Goal: Task Accomplishment & Management: Use online tool/utility

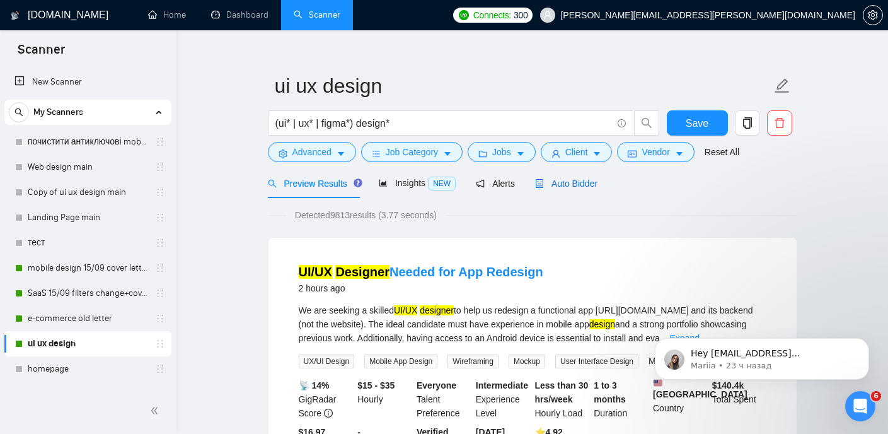
click at [573, 183] on span "Auto Bidder" at bounding box center [566, 183] width 62 height 10
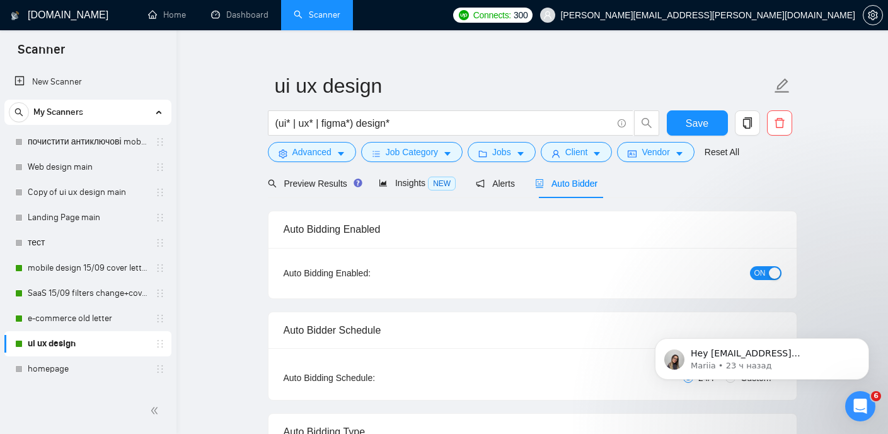
checkbox input "true"
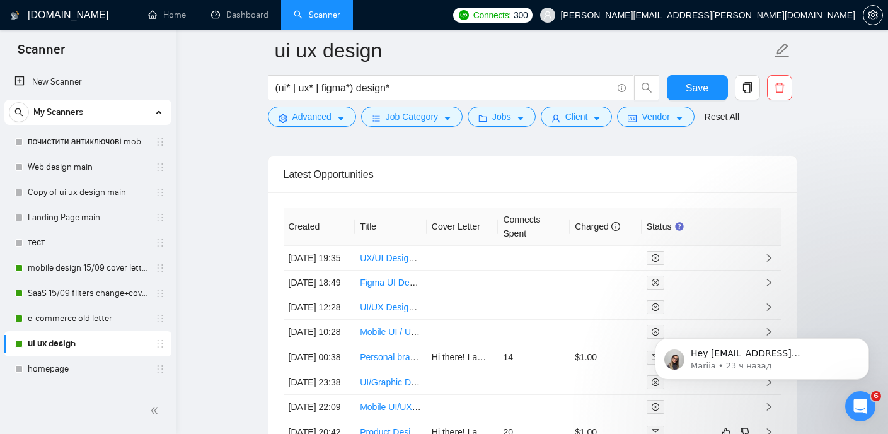
scroll to position [3320, 0]
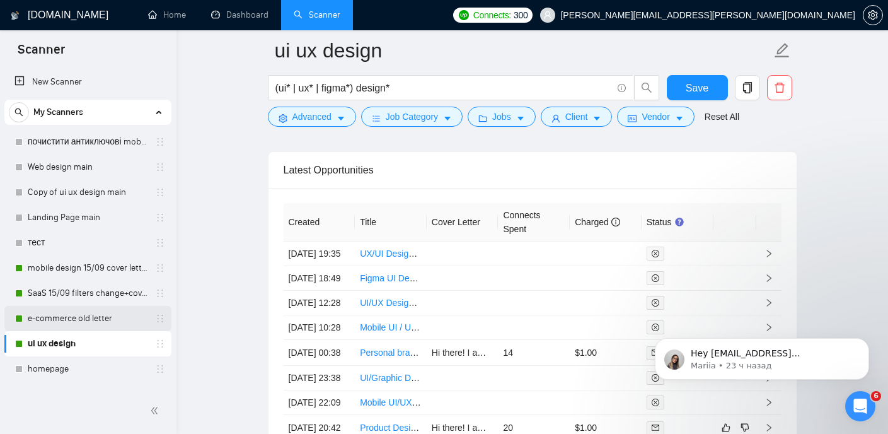
click at [79, 316] on link "e-commerce old letter" at bounding box center [88, 318] width 120 height 25
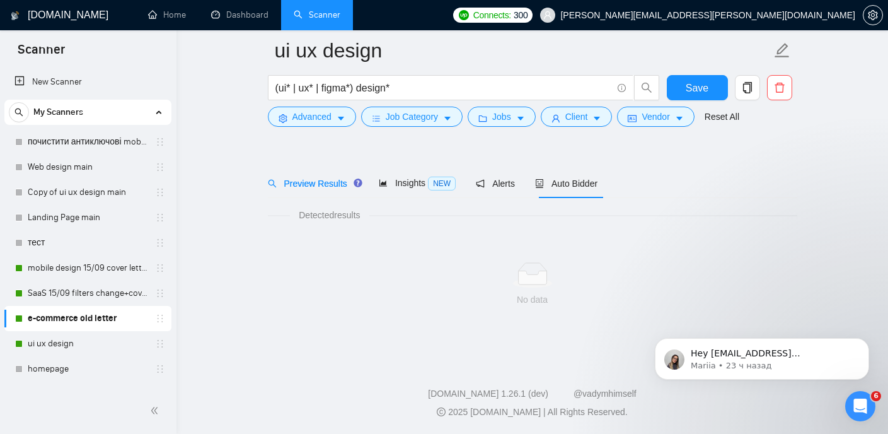
scroll to position [26, 0]
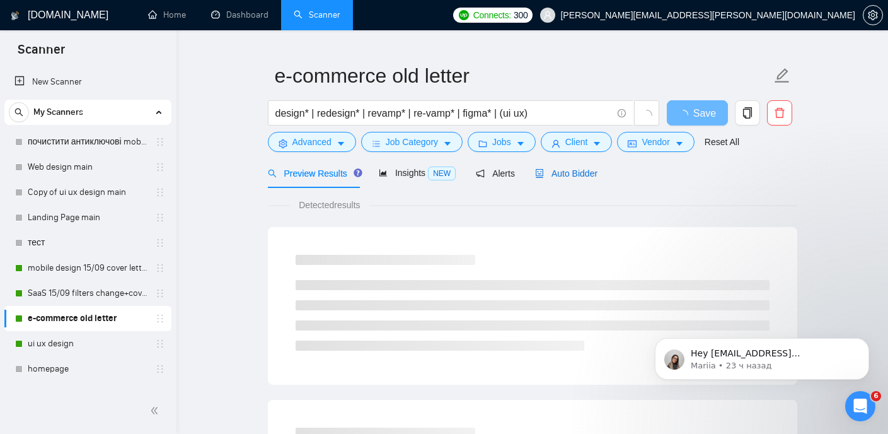
click at [579, 168] on span "Auto Bidder" at bounding box center [566, 173] width 62 height 10
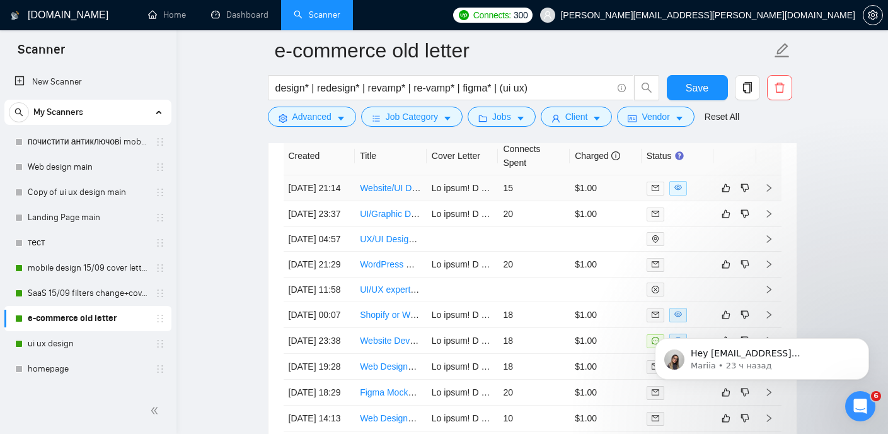
scroll to position [3214, 0]
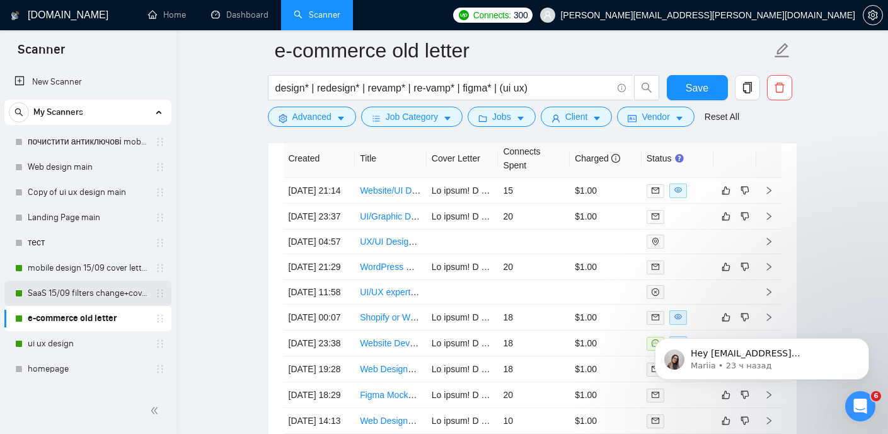
click at [90, 284] on link "SaaS 15/09 filters change+cover letter change" at bounding box center [88, 292] width 120 height 25
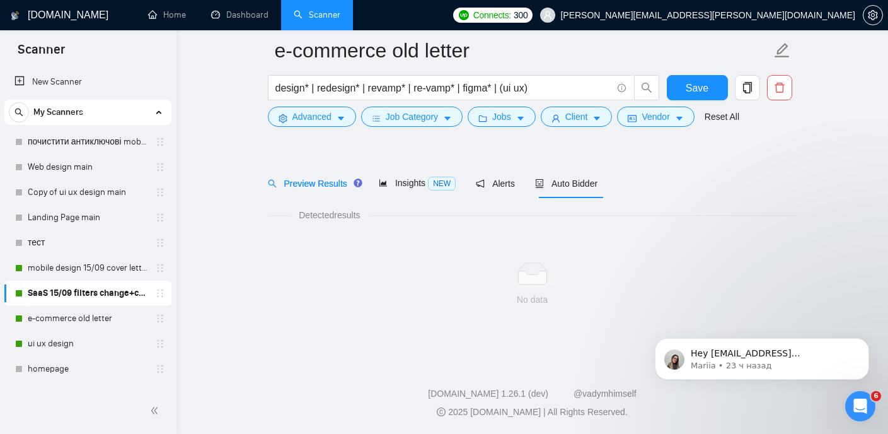
scroll to position [26, 0]
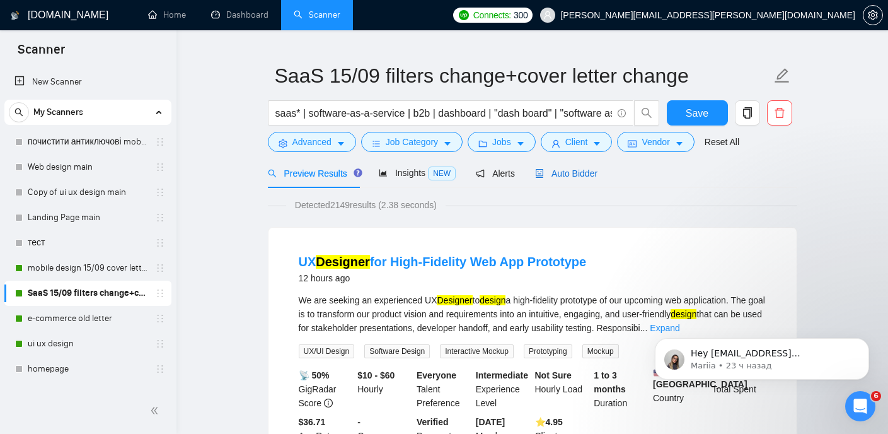
click at [572, 178] on div "Auto Bidder" at bounding box center [566, 173] width 62 height 14
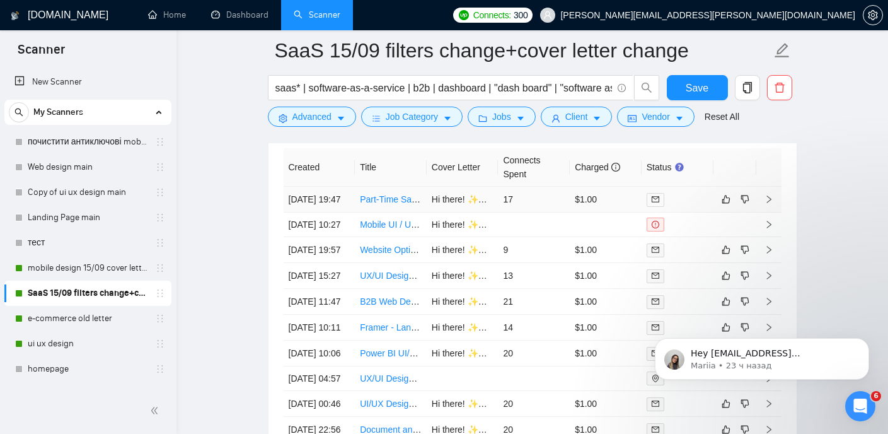
scroll to position [3210, 0]
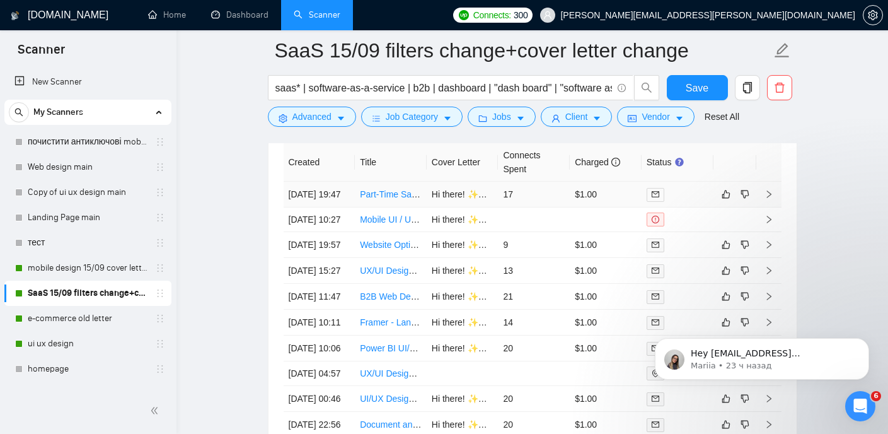
click at [392, 199] on link "Part-Time SaaS Designer Needed for App Interface Modifications" at bounding box center [487, 194] width 255 height 10
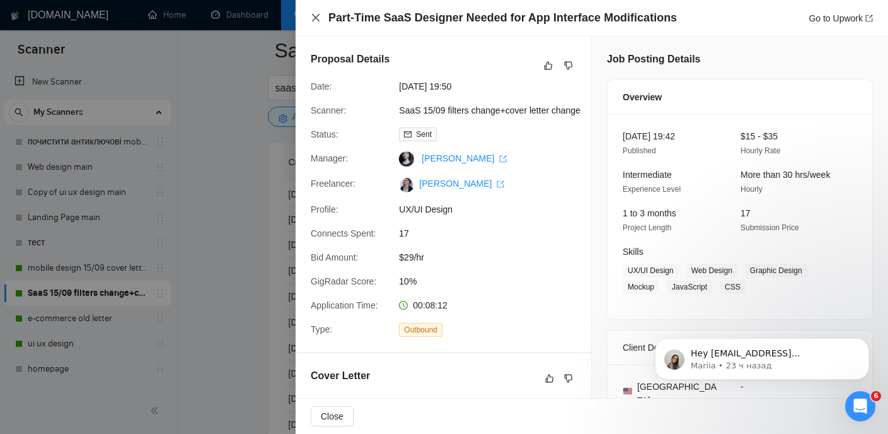
click at [314, 14] on icon "close" at bounding box center [316, 18] width 10 height 10
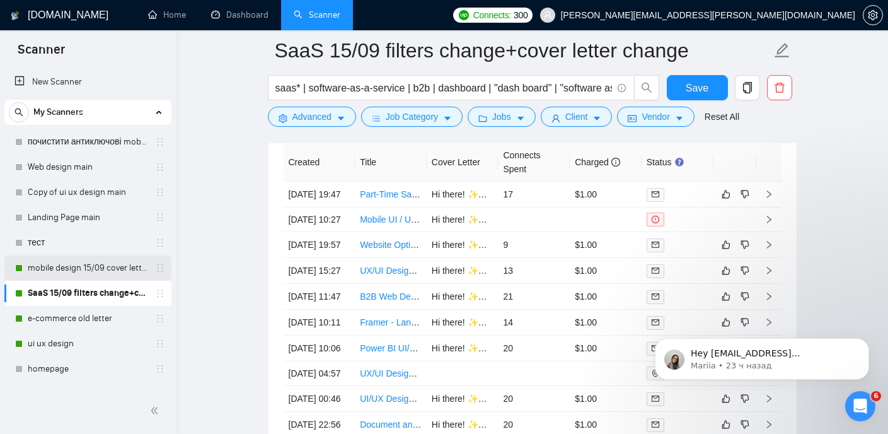
click at [91, 269] on link "mobile design 15/09 cover letter another first part" at bounding box center [88, 267] width 120 height 25
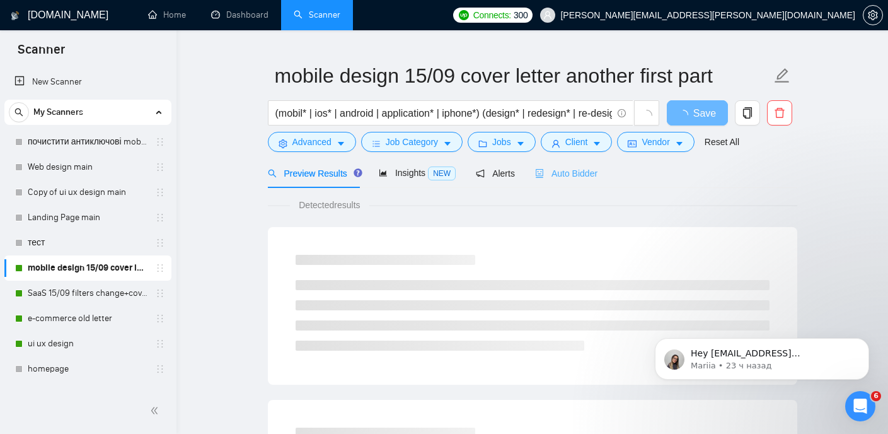
click at [573, 164] on div "Auto Bidder" at bounding box center [566, 173] width 62 height 30
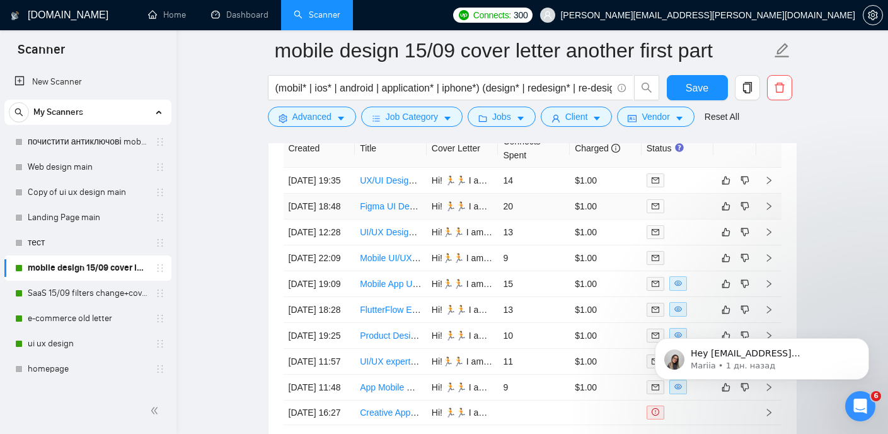
scroll to position [3135, 0]
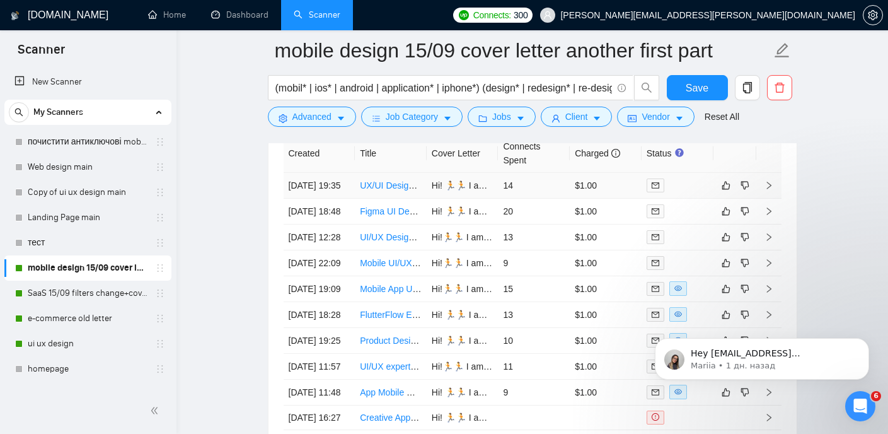
click at [395, 188] on link "UX/UI Designer for Social Events Mobile App (MVP)" at bounding box center [462, 185] width 204 height 10
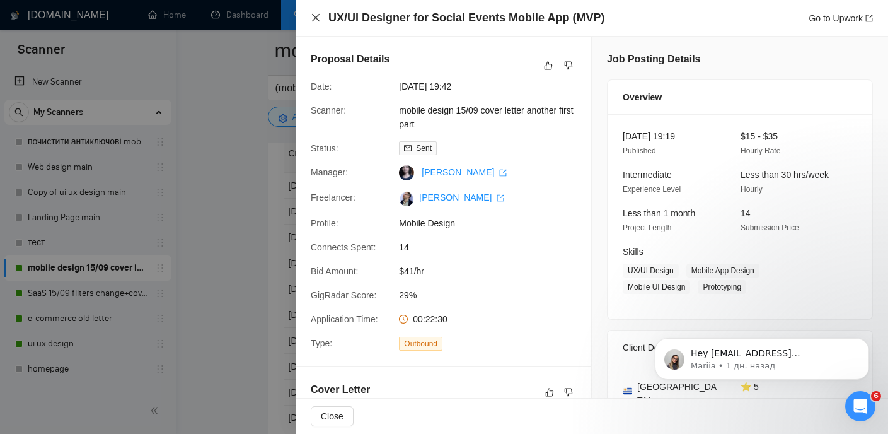
click at [316, 22] on icon "close" at bounding box center [316, 18] width 10 height 10
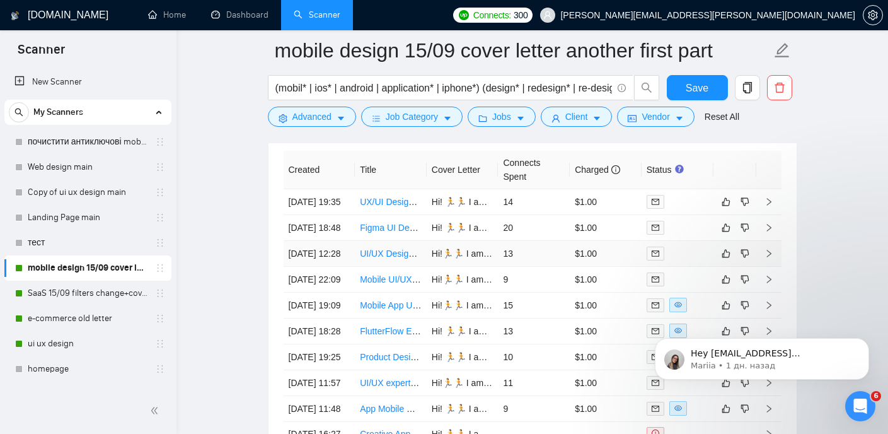
scroll to position [3115, 0]
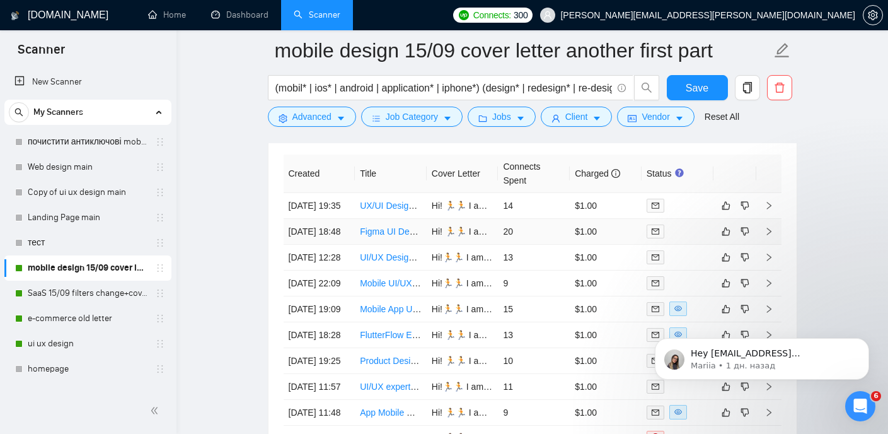
click at [383, 236] on link "Figma UI Designer" at bounding box center [397, 231] width 74 height 10
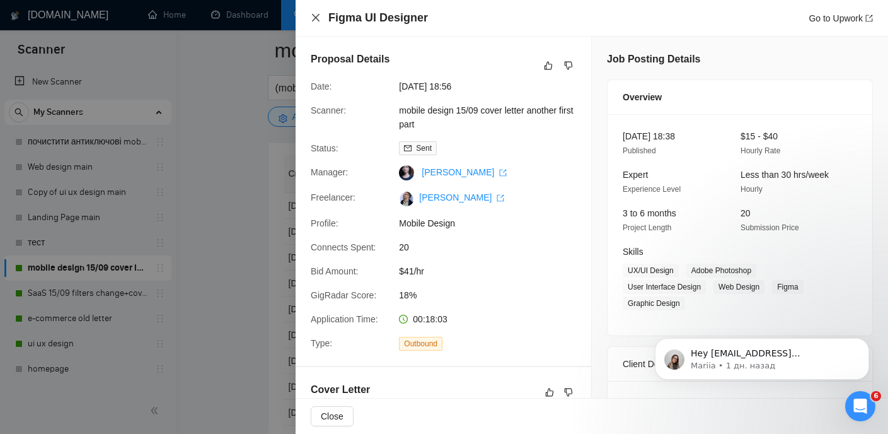
click at [316, 17] on icon "close" at bounding box center [316, 18] width 8 height 8
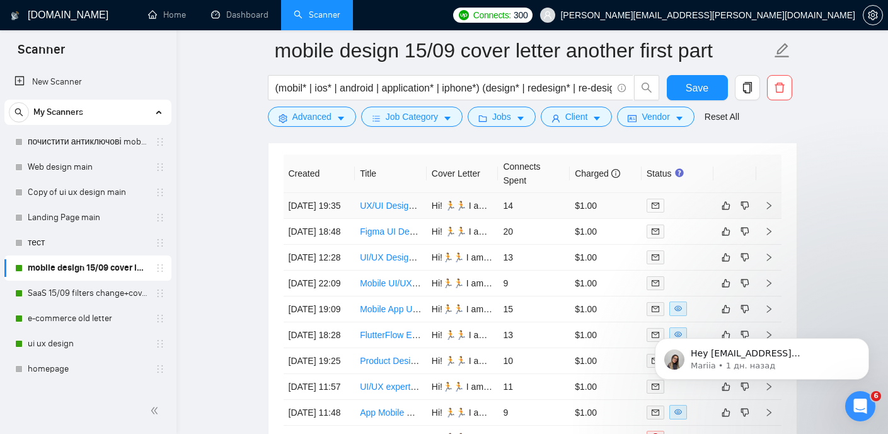
click at [398, 209] on link "UX/UI Designer for Social Events Mobile App (MVP)" at bounding box center [462, 205] width 204 height 10
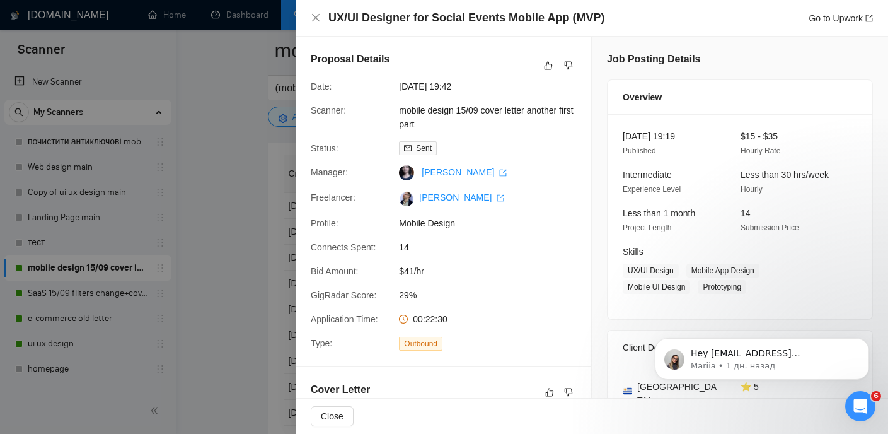
click at [176, 243] on div at bounding box center [444, 217] width 888 height 434
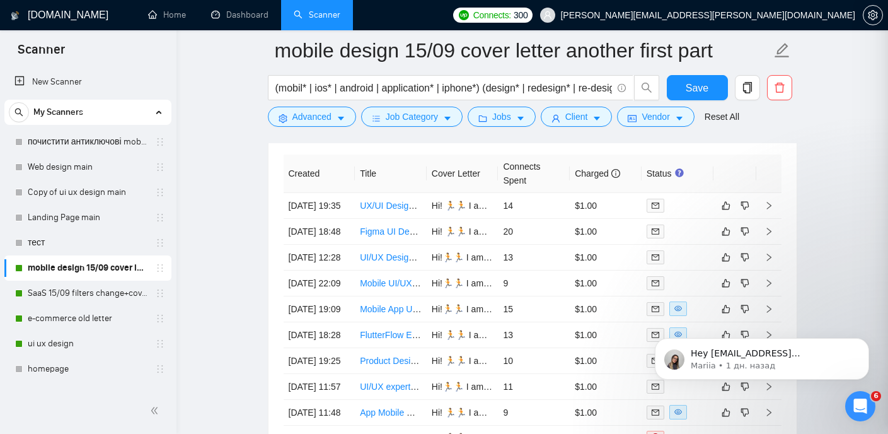
click at [65, 342] on link "ui ux design" at bounding box center [88, 343] width 120 height 25
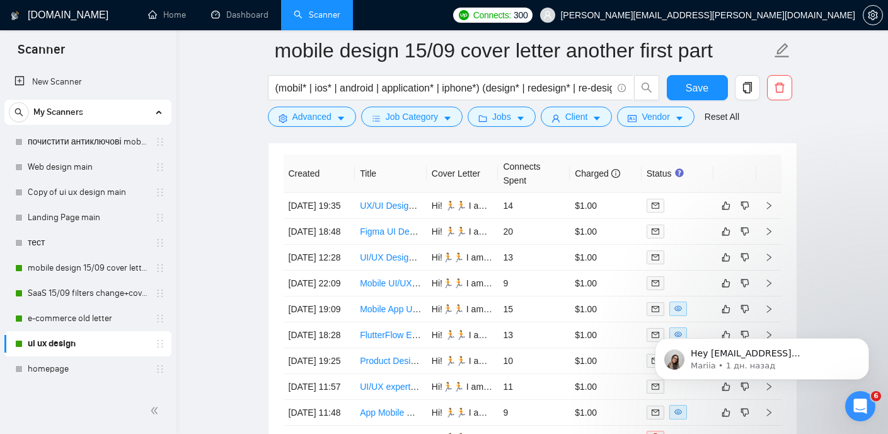
scroll to position [26, 0]
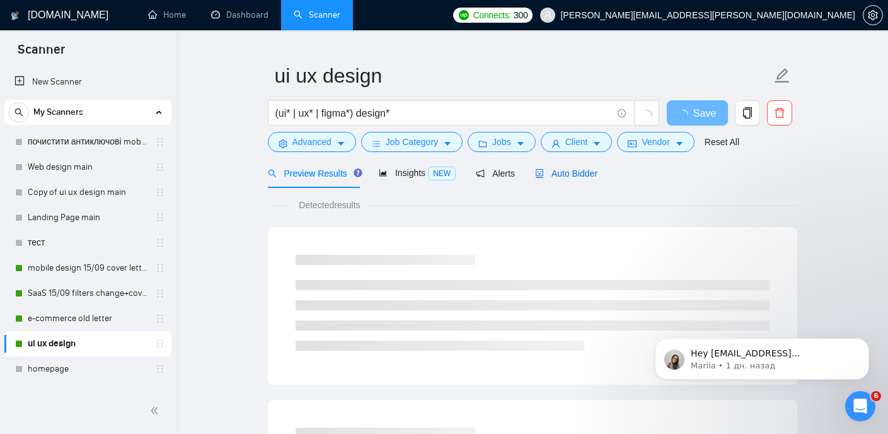
click at [583, 166] on div "Auto Bidder" at bounding box center [566, 173] width 62 height 14
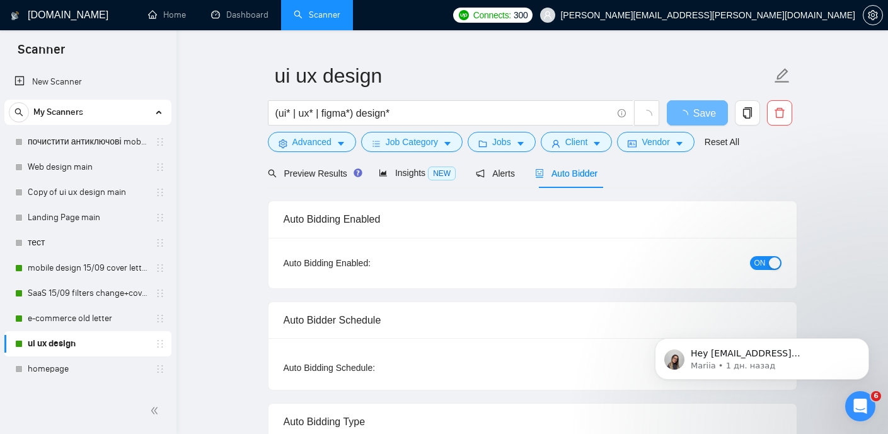
checkbox input "true"
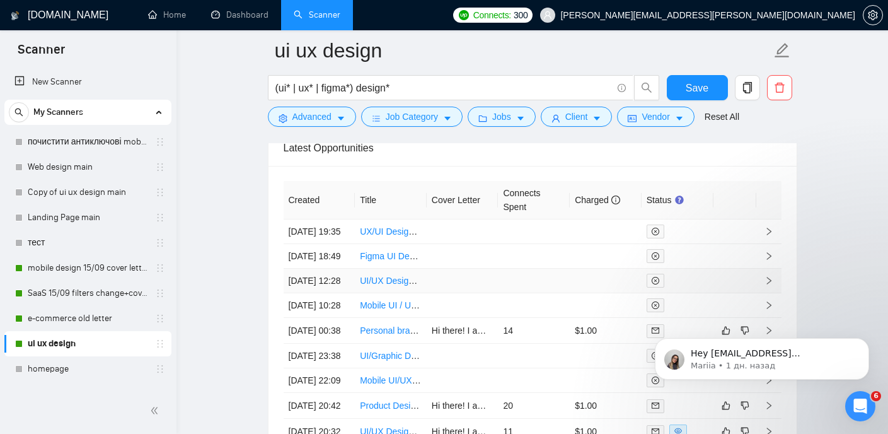
scroll to position [3369, 0]
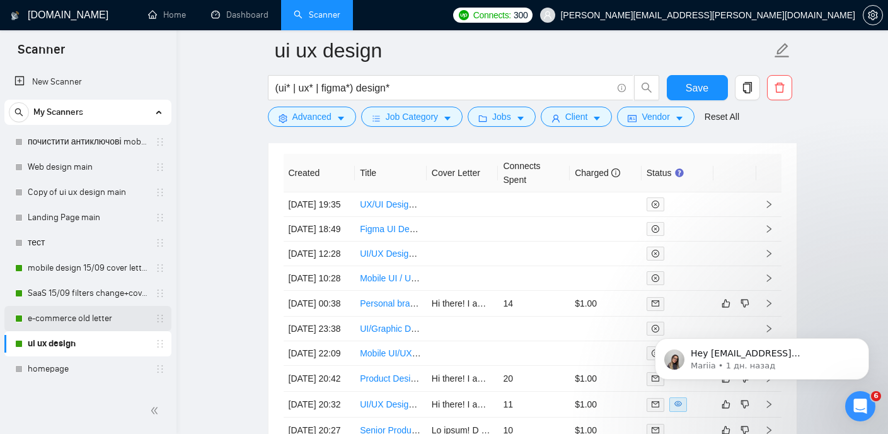
click at [103, 313] on link "e-commerce old letter" at bounding box center [88, 318] width 120 height 25
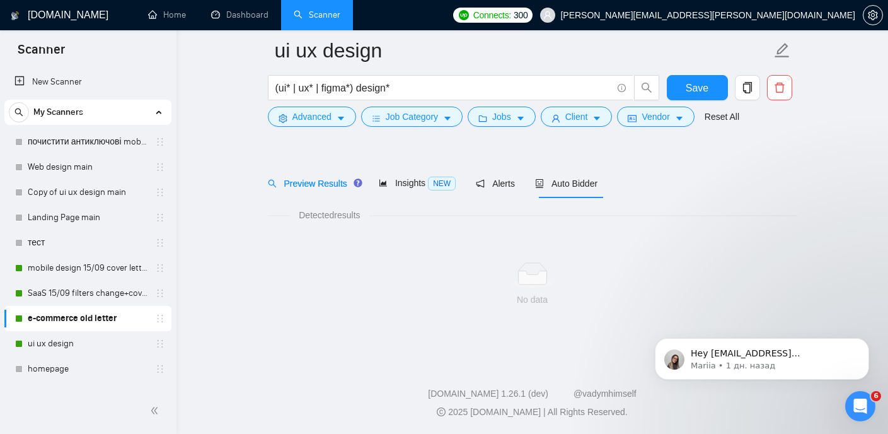
scroll to position [26, 0]
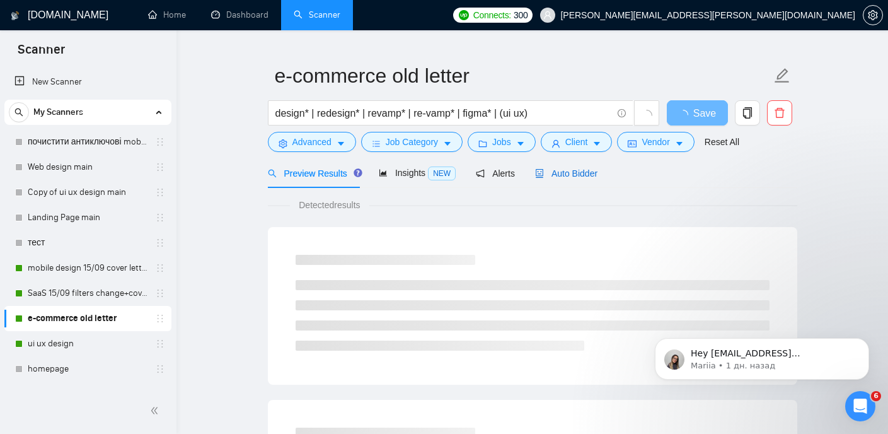
click at [567, 175] on span "Auto Bidder" at bounding box center [566, 173] width 62 height 10
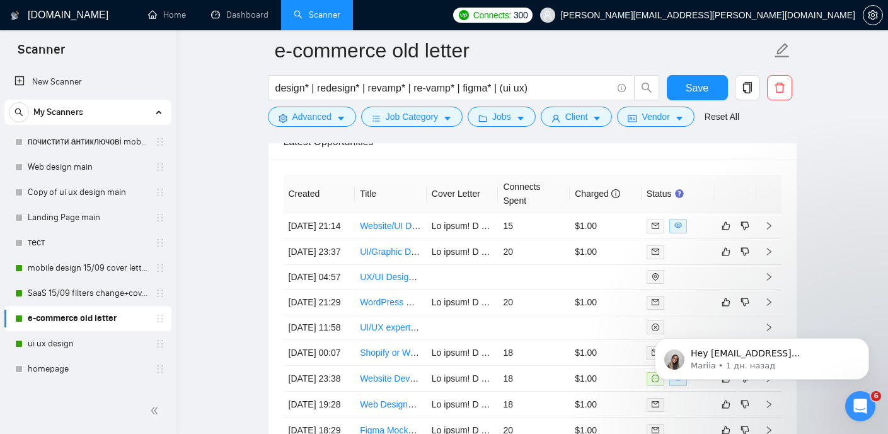
scroll to position [3175, 0]
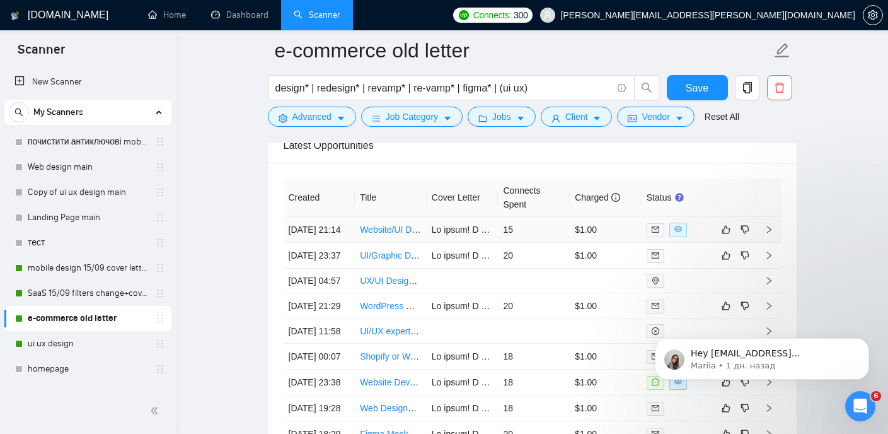
click at [397, 234] on link "Website/UI Designer Needed for Snack Brand Visual Overhaul - Shopify" at bounding box center [501, 229] width 282 height 10
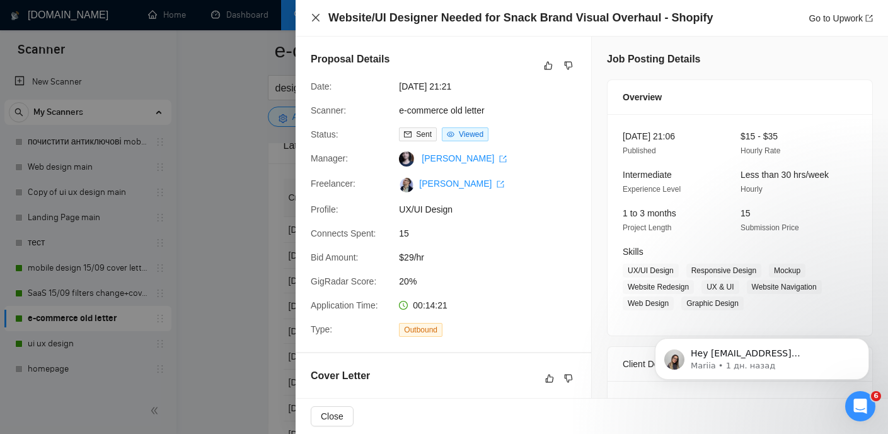
click at [318, 20] on icon "close" at bounding box center [316, 18] width 8 height 8
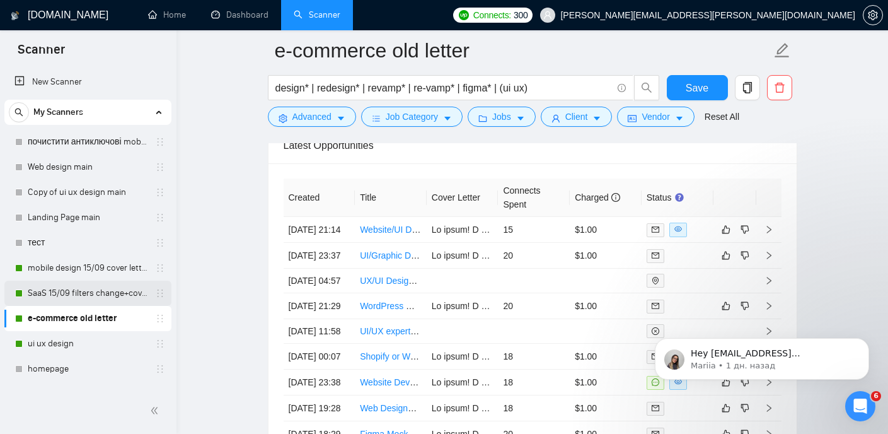
click at [74, 284] on link "SaaS 15/09 filters change+cover letter change" at bounding box center [88, 292] width 120 height 25
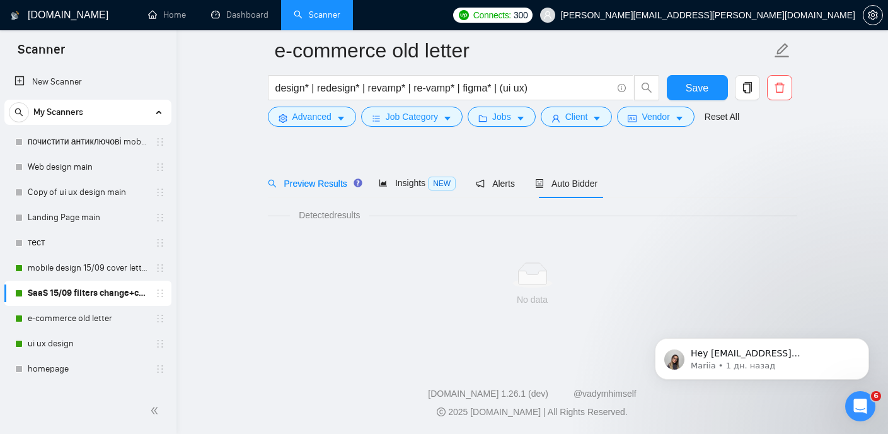
scroll to position [26, 0]
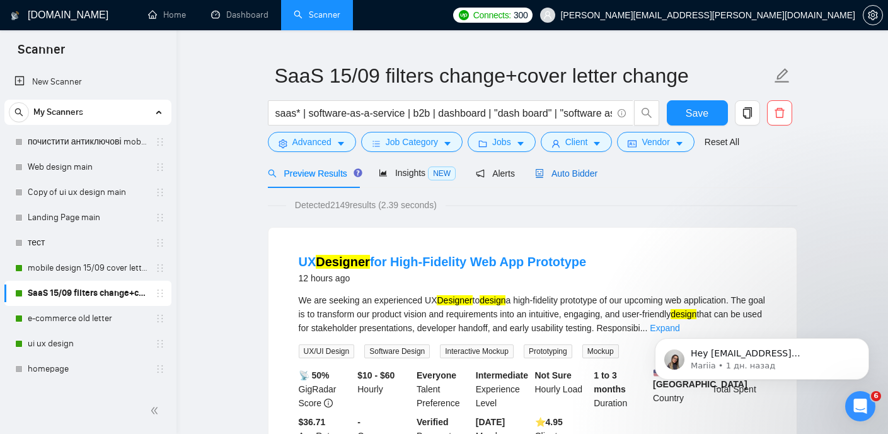
click at [584, 176] on span "Auto Bidder" at bounding box center [566, 173] width 62 height 10
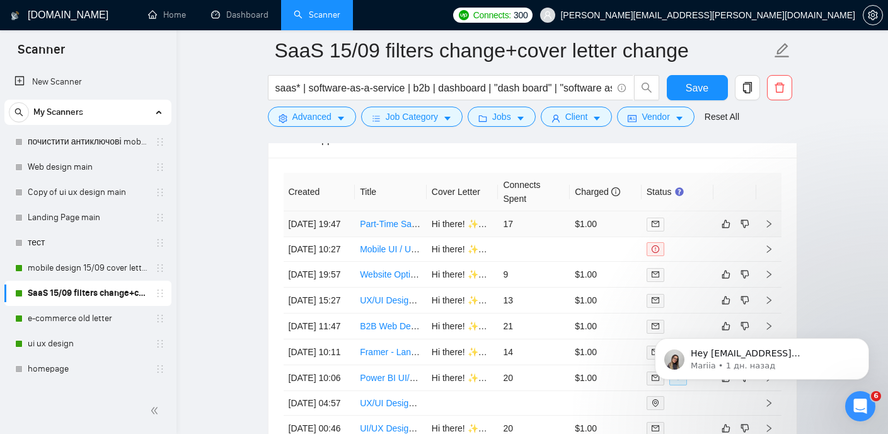
scroll to position [3187, 0]
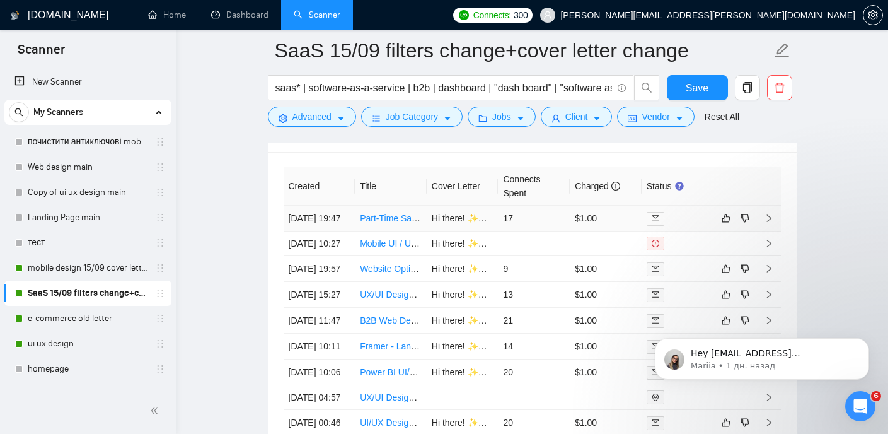
click at [381, 220] on link "Part-Time SaaS Designer Needed for App Interface Modifications" at bounding box center [487, 218] width 255 height 10
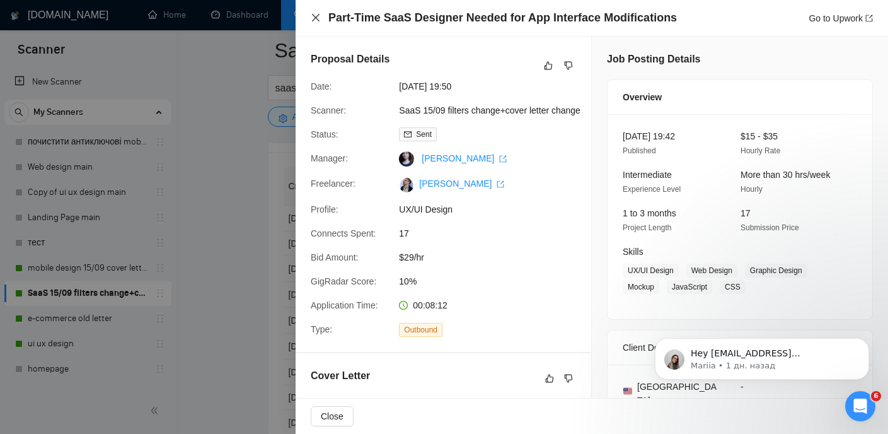
click at [317, 18] on icon "close" at bounding box center [316, 18] width 10 height 10
